Goal: Communication & Community: Ask a question

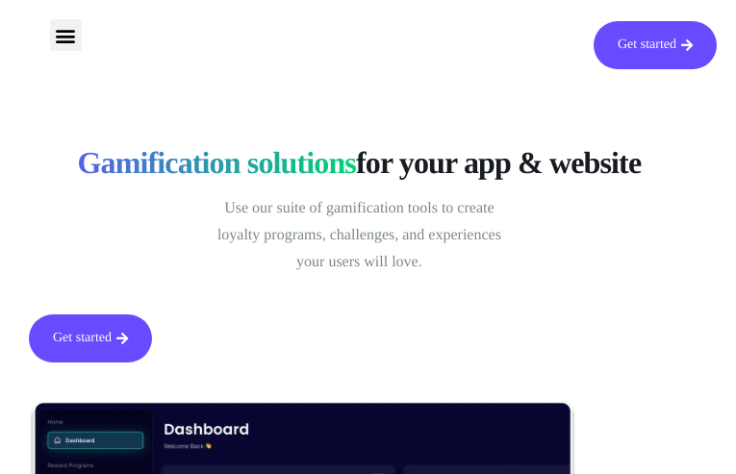
type input "fLGrKaKBEpsgLe"
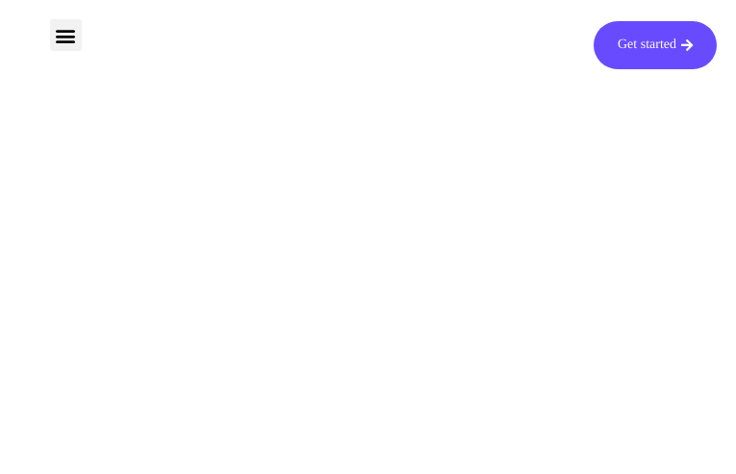
type input "ctXGDLwkf"
type input "[EMAIL_ADDRESS][DOMAIN_NAME]"
type input "pzwMQCJpYDMnfzY"
type input "sWXxQMGTb"
type input "[EMAIL_ADDRESS][DOMAIN_NAME]"
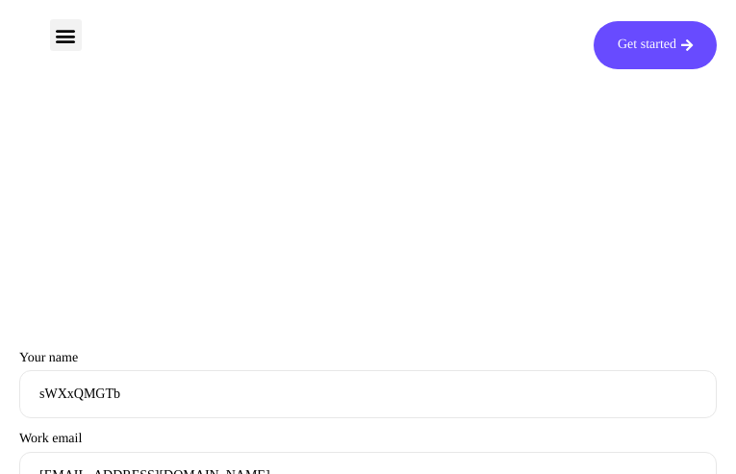
type input "fbOidAgooJx"
